Goal: Task Accomplishment & Management: Use online tool/utility

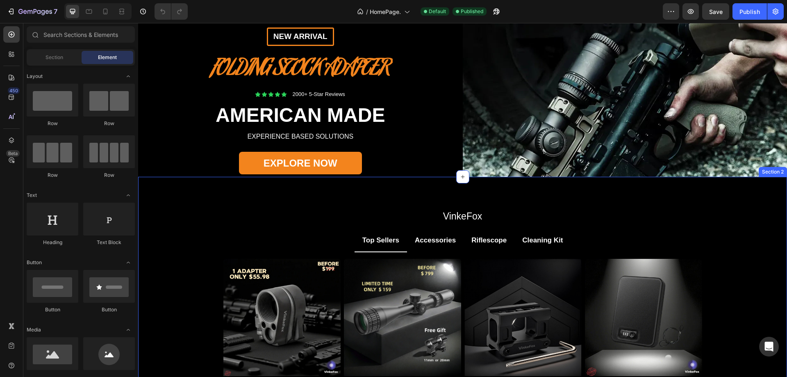
scroll to position [123, 0]
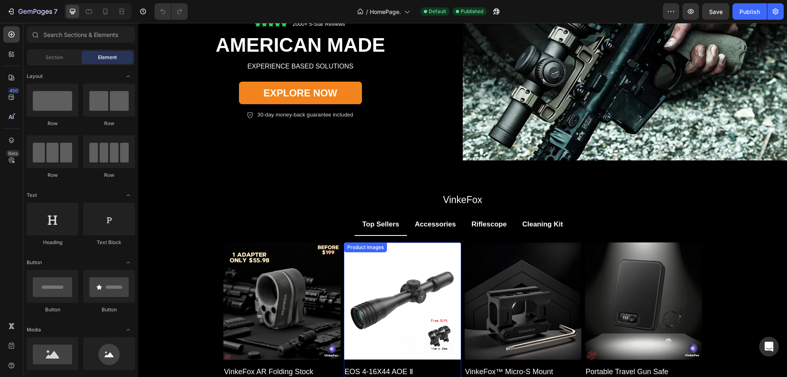
click at [377, 302] on img at bounding box center [402, 300] width 117 height 117
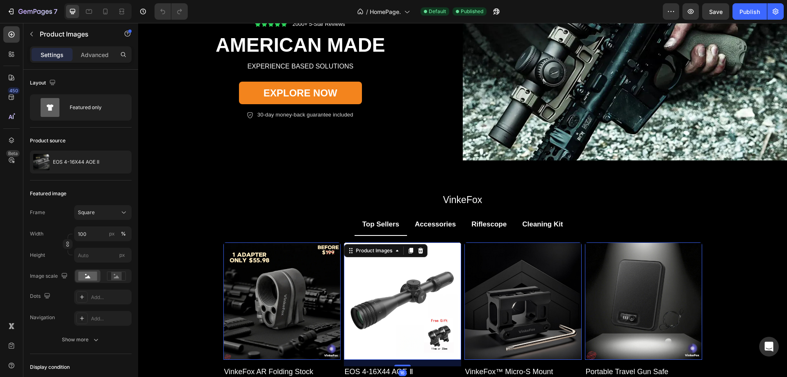
click at [384, 318] on img at bounding box center [402, 300] width 117 height 117
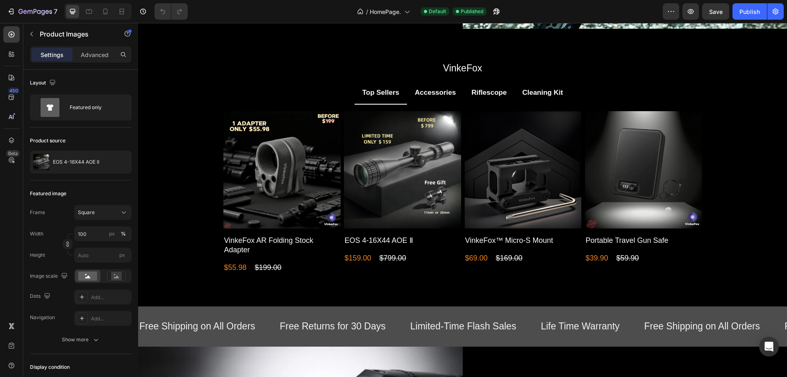
scroll to position [246, 0]
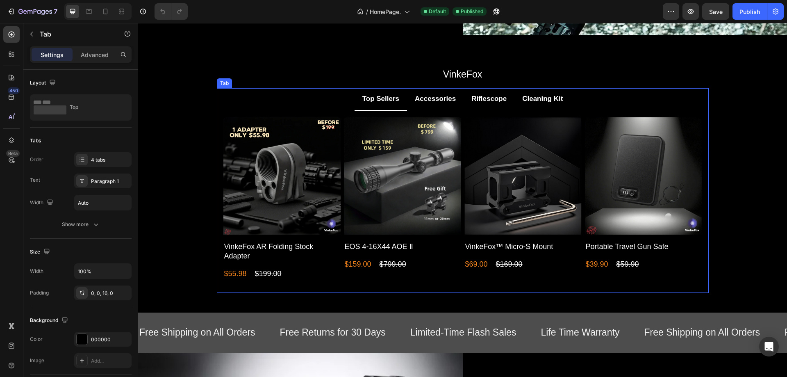
click at [481, 94] on p "Riflescope" at bounding box center [488, 99] width 35 height 13
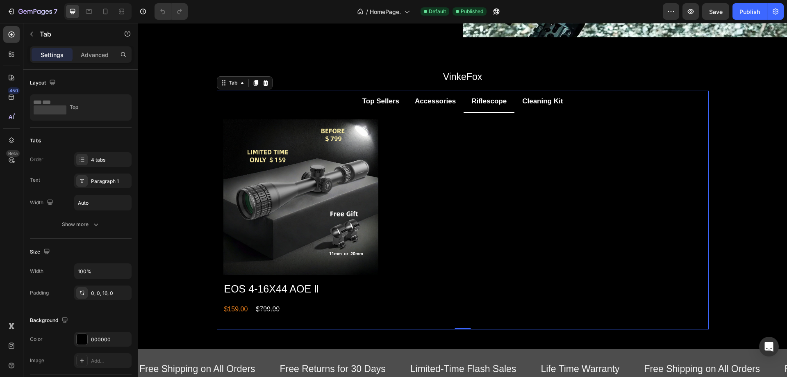
click at [427, 102] on p "Accessories" at bounding box center [435, 101] width 41 height 13
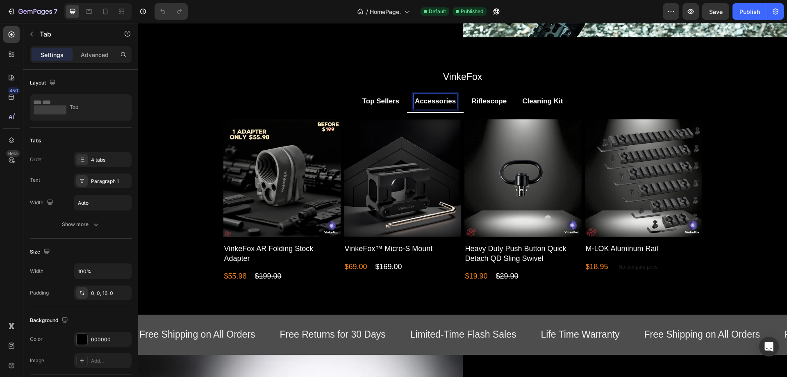
click at [374, 103] on p "Top Sellers" at bounding box center [380, 101] width 37 height 13
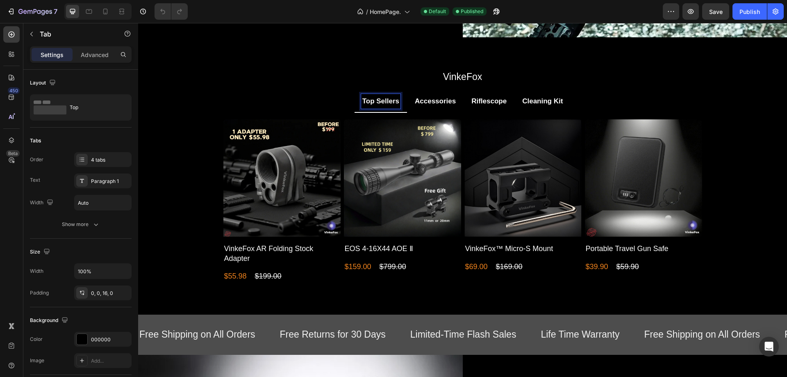
click at [420, 96] on p "Accessories" at bounding box center [435, 101] width 41 height 13
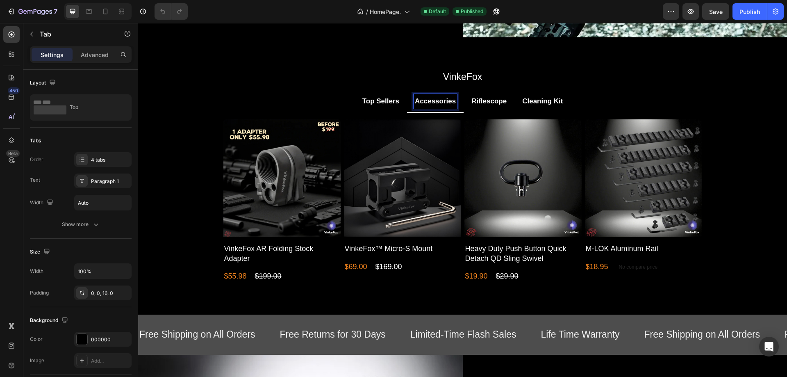
click at [485, 95] on p "Riflescope" at bounding box center [488, 101] width 35 height 13
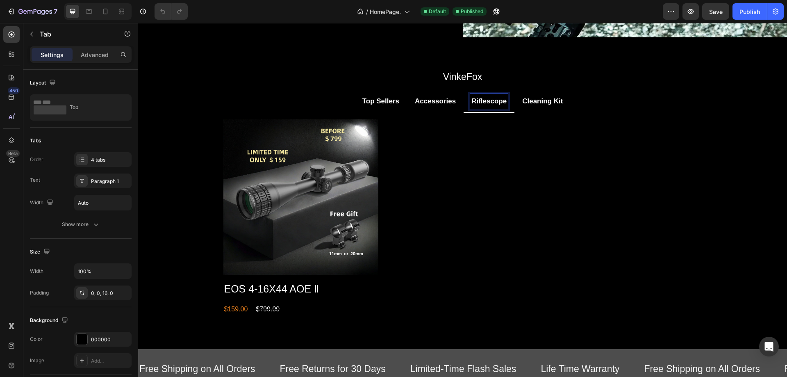
click at [533, 95] on p "Cleaning Kit" at bounding box center [542, 101] width 41 height 13
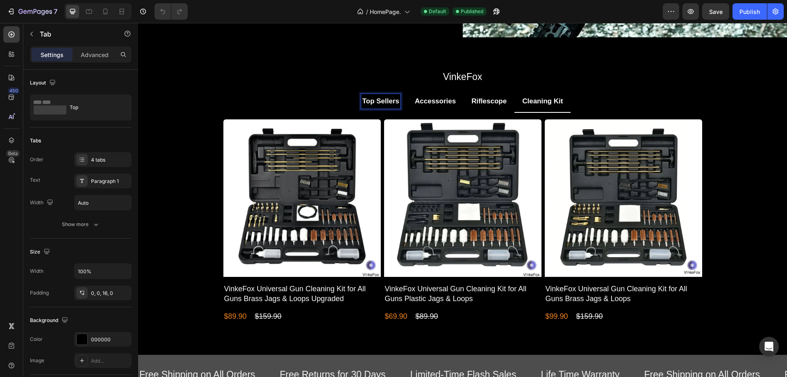
click at [379, 99] on p "Top Sellers" at bounding box center [380, 101] width 37 height 13
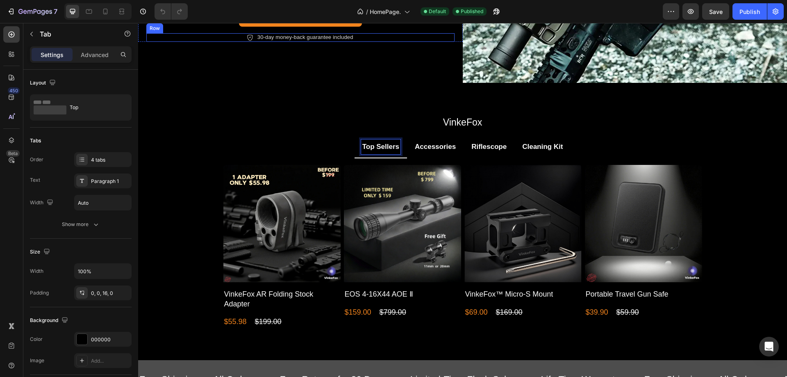
scroll to position [205, 0]
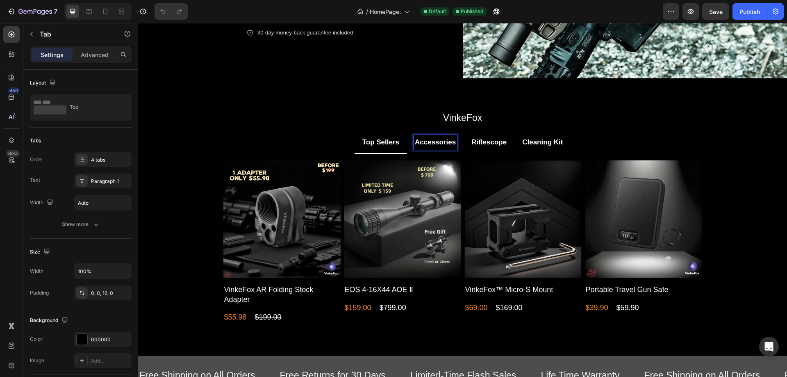
click at [432, 142] on p "Accessories" at bounding box center [435, 142] width 41 height 13
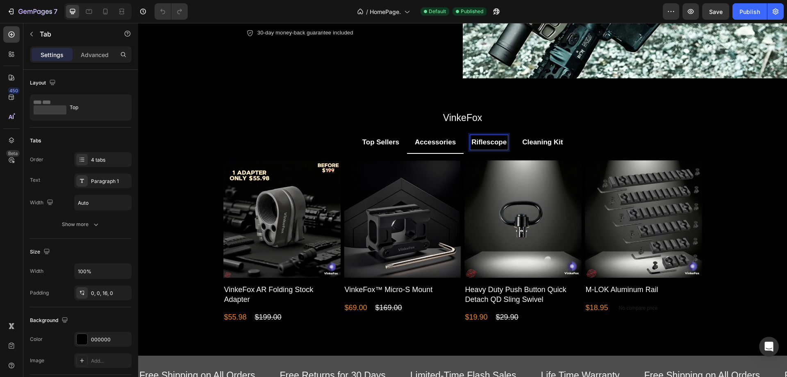
click at [479, 142] on p "Riflescope" at bounding box center [488, 142] width 35 height 13
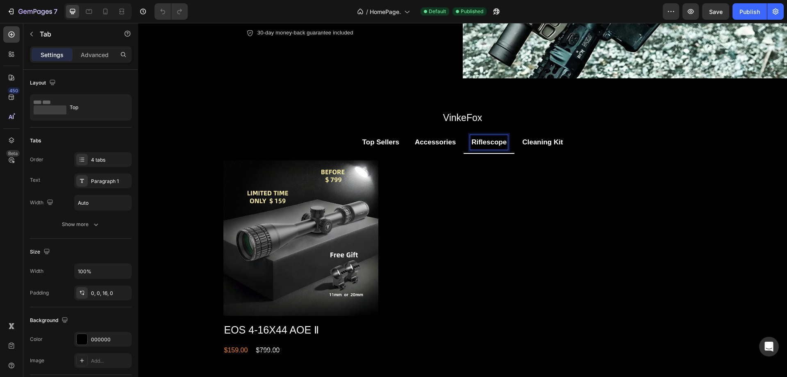
click at [448, 250] on div "Product Images EOS 4-16X44 AOE Ⅱ Product Title $159.00 Product Price Product Pr…" at bounding box center [462, 258] width 479 height 197
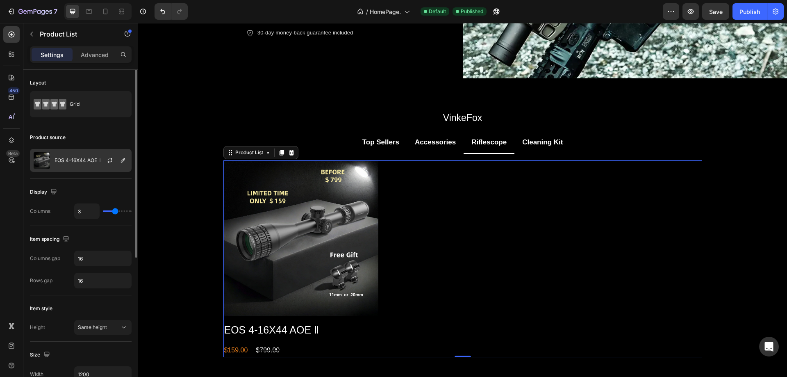
click at [71, 165] on div "EOS 4-16X44 AOE Ⅱ" at bounding box center [81, 160] width 102 height 23
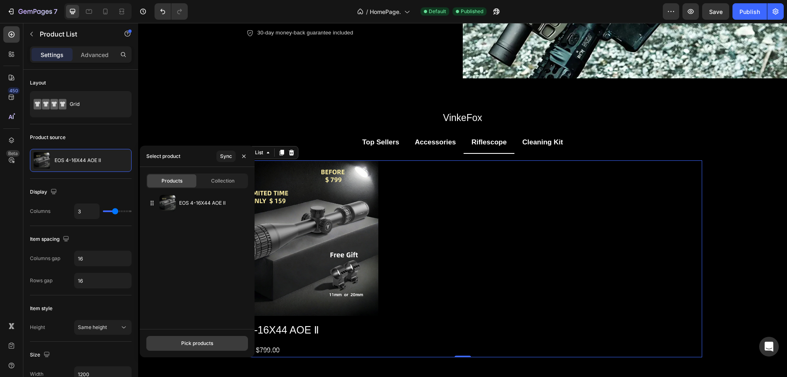
click at [185, 343] on div "Pick products" at bounding box center [197, 342] width 32 height 7
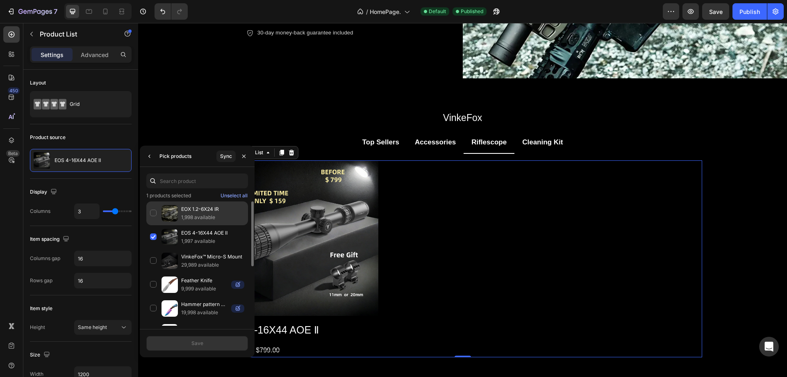
click at [155, 214] on div "EOX 1.2-6X24 IR 1,998 available" at bounding box center [197, 213] width 102 height 24
click at [187, 345] on button "Save" at bounding box center [197, 343] width 102 height 15
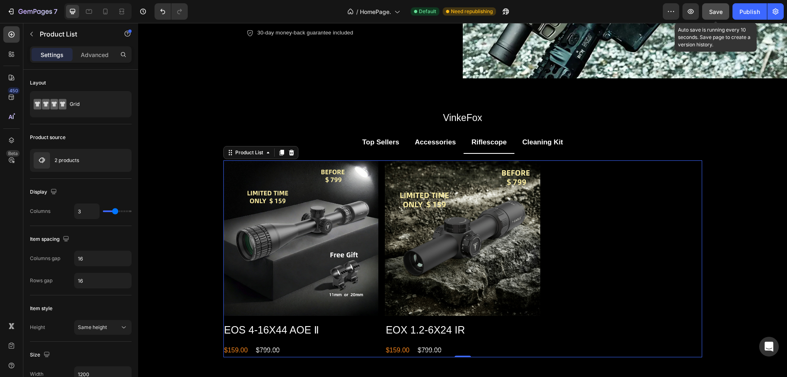
click at [722, 15] on span "Save" at bounding box center [716, 11] width 14 height 7
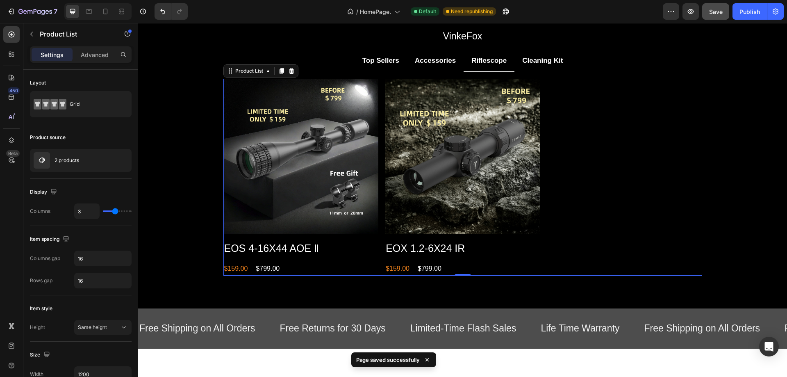
scroll to position [287, 0]
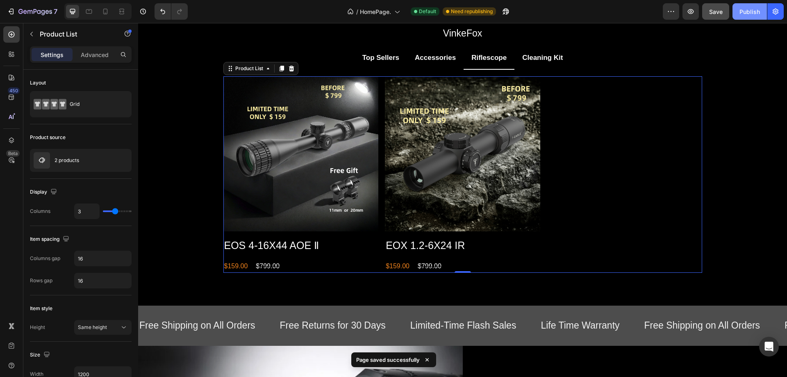
click at [749, 11] on div "Publish" at bounding box center [749, 11] width 20 height 9
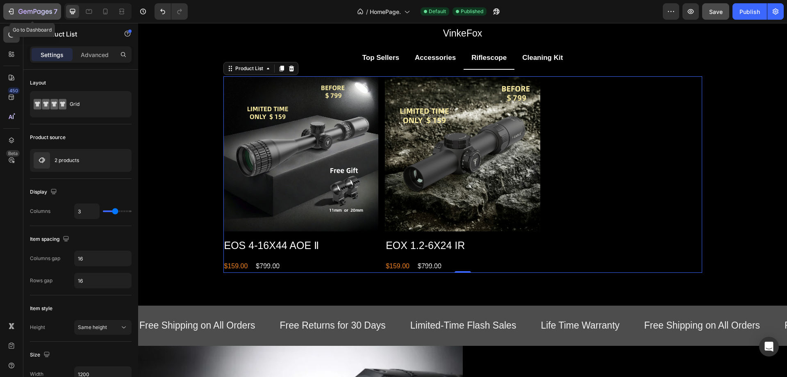
click at [9, 9] on icon "button" at bounding box center [11, 11] width 8 height 8
